Goal: Find specific page/section: Find specific page/section

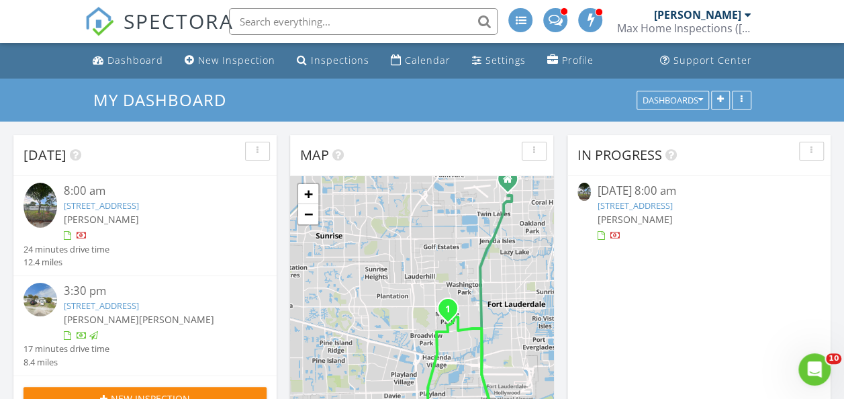
click at [139, 208] on link "1080 Carolina Ave, Fort Lauderdale, FL 33312" at bounding box center [101, 206] width 75 height 12
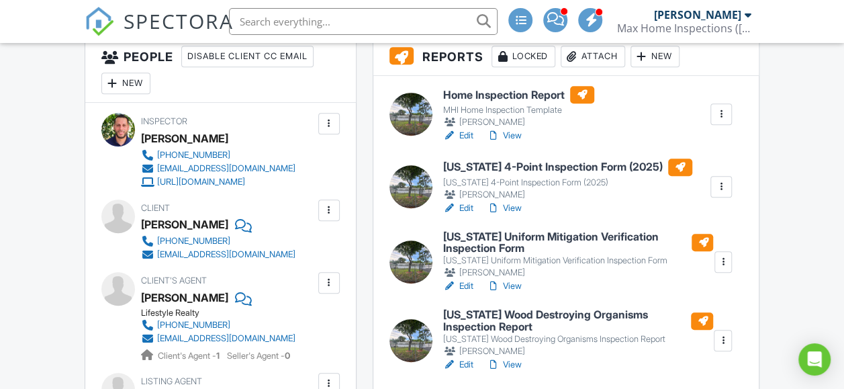
scroll to position [336, 0]
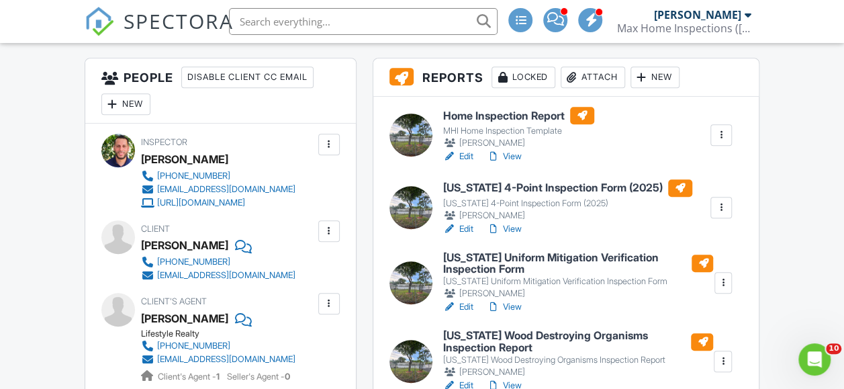
click at [526, 114] on h6 "Home Inspection Report" at bounding box center [518, 115] width 151 height 17
